Goal: Download file/media

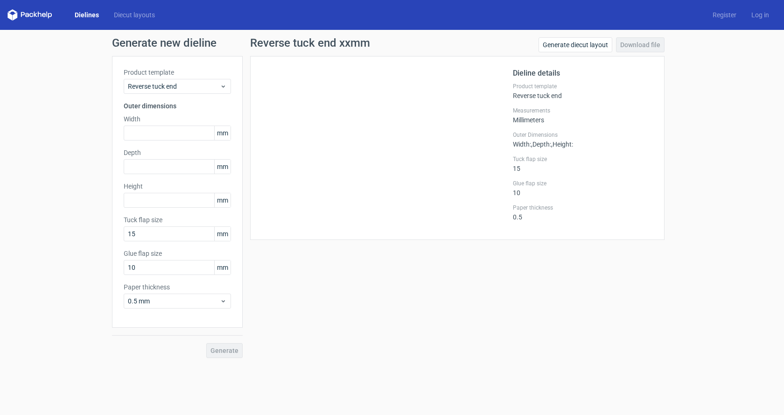
click at [84, 12] on link "Dielines" at bounding box center [86, 14] width 39 height 9
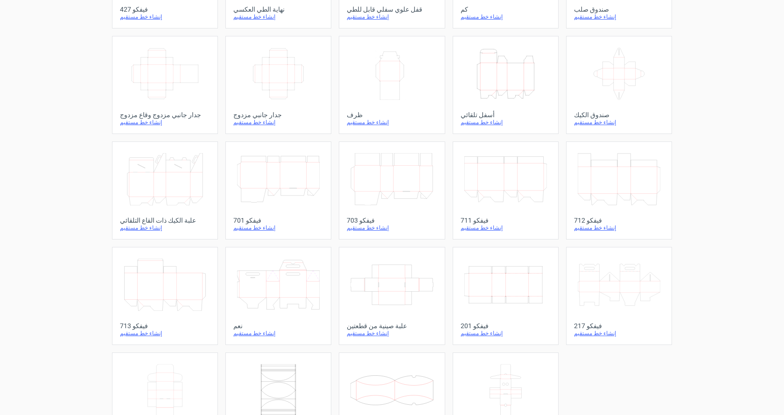
scroll to position [140, 0]
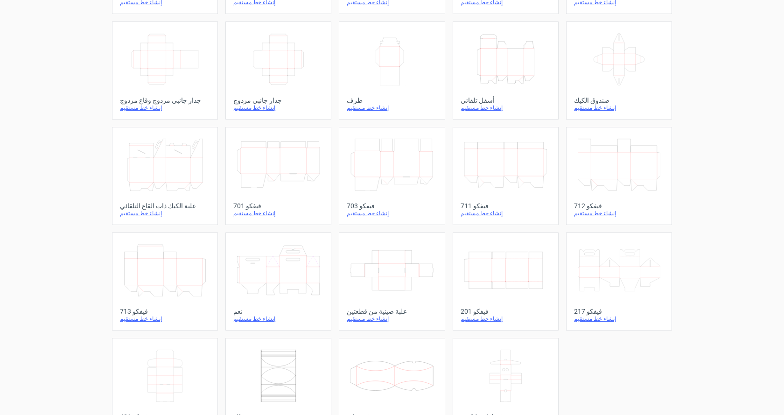
click at [489, 264] on icon "Width Depth Height" at bounding box center [505, 270] width 83 height 52
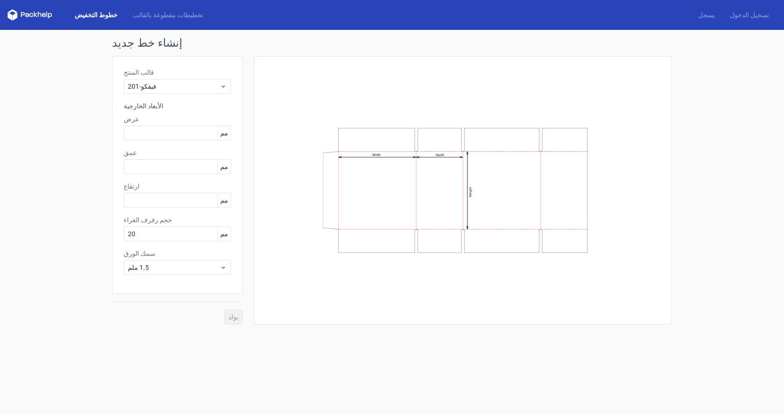
click at [151, 123] on label "عرض" at bounding box center [177, 118] width 107 height 9
click at [148, 133] on input "text" at bounding box center [177, 133] width 107 height 15
type input "93"
click at [151, 165] on input "text" at bounding box center [177, 166] width 107 height 15
type input "8"
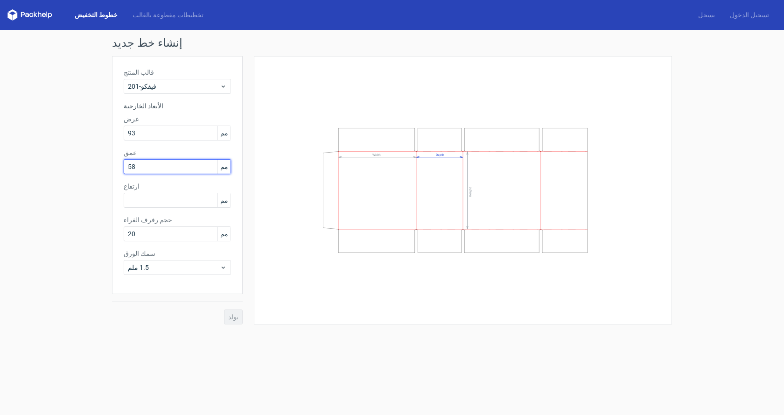
type input "58"
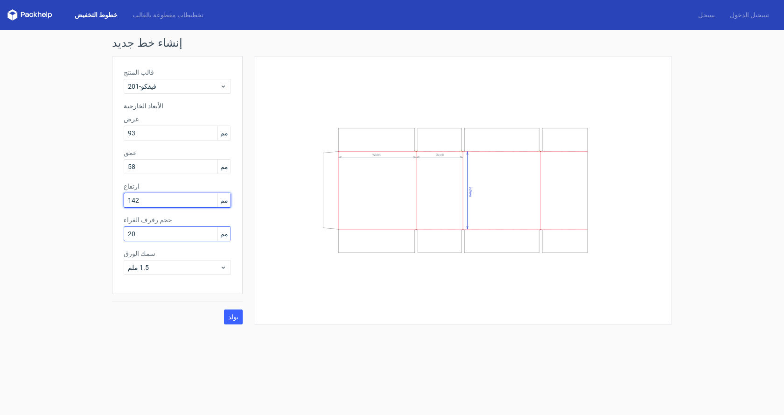
type input "142"
click at [155, 230] on input "20" at bounding box center [177, 233] width 107 height 15
type input "15"
click at [224, 309] on button "يولد" at bounding box center [233, 316] width 19 height 15
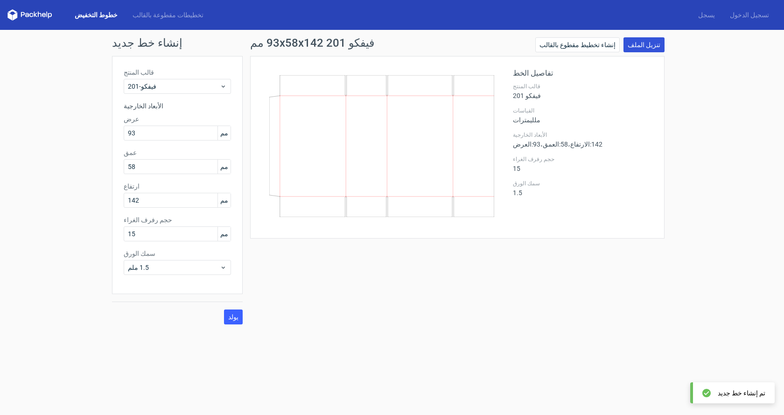
click at [656, 42] on font "تنزيل الملف" at bounding box center [644, 44] width 33 height 7
click at [87, 5] on div "خطوط التخفيض تخطيطات مقطوعة بالقالب يسجل تسجيل الدخول" at bounding box center [392, 15] width 784 height 30
click at [88, 15] on font "خطوط التخفيض" at bounding box center [96, 14] width 43 height 7
